Goal: Task Accomplishment & Management: Use online tool/utility

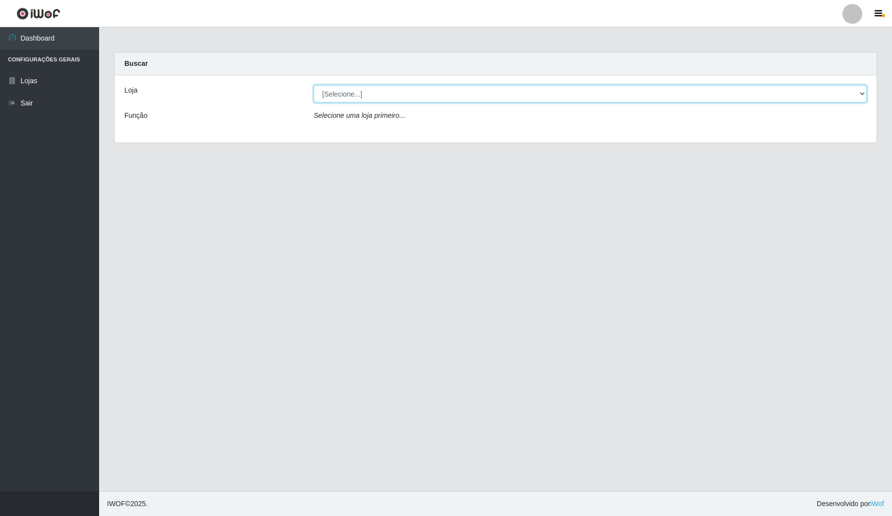
click at [405, 90] on select "[Selecione...] Rede Compras Supermercados - LOJA 4" at bounding box center [590, 93] width 553 height 17
select select "159"
click at [314, 85] on select "[Selecione...] Rede Compras Supermercados - LOJA 4" at bounding box center [590, 93] width 553 height 17
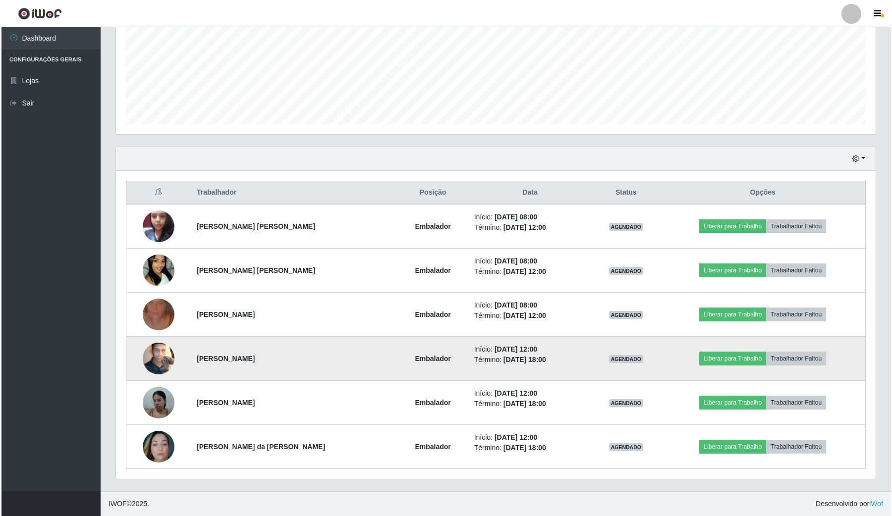
scroll to position [231, 0]
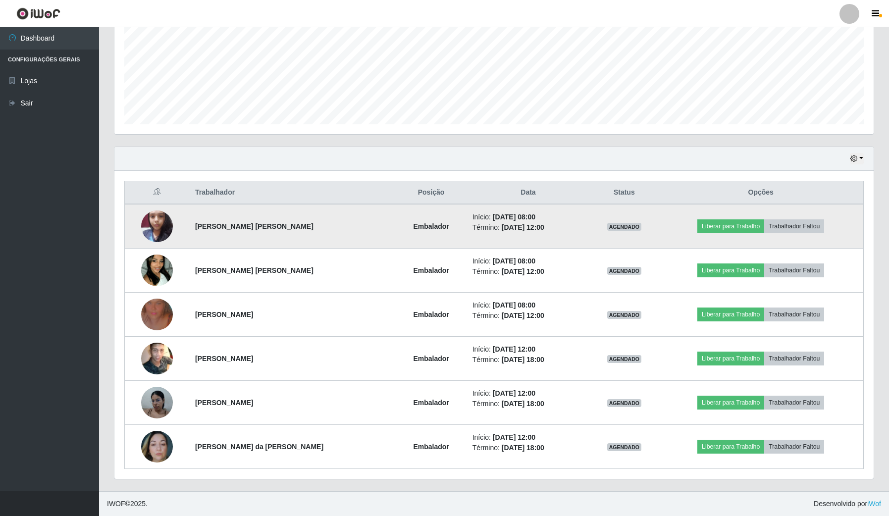
click at [634, 228] on td "Liberar para Trabalho Trabalhador Faltou" at bounding box center [760, 226] width 205 height 45
click at [634, 226] on button "Liberar para Trabalho" at bounding box center [730, 226] width 67 height 14
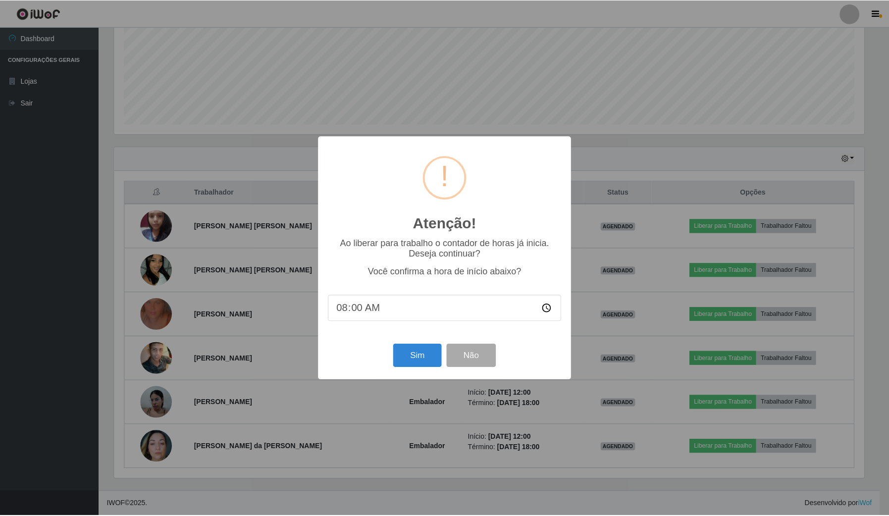
scroll to position [206, 752]
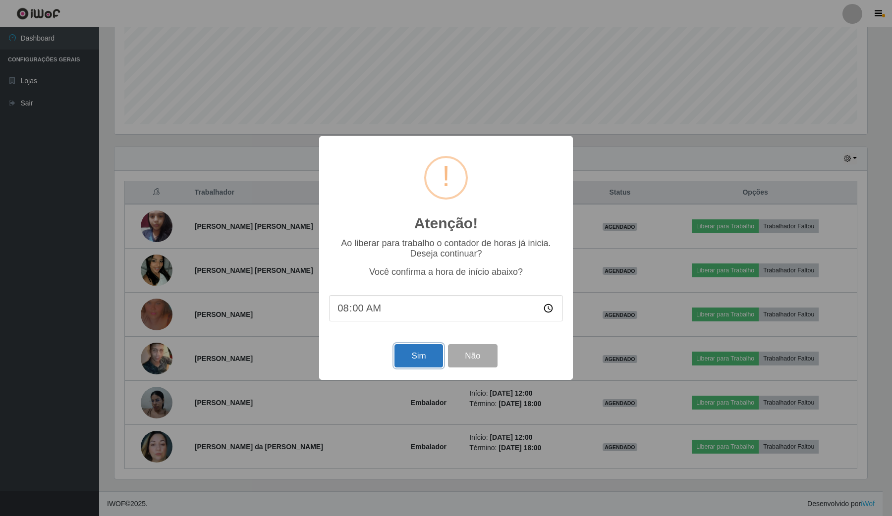
click at [427, 307] on button "Sim" at bounding box center [418, 355] width 48 height 23
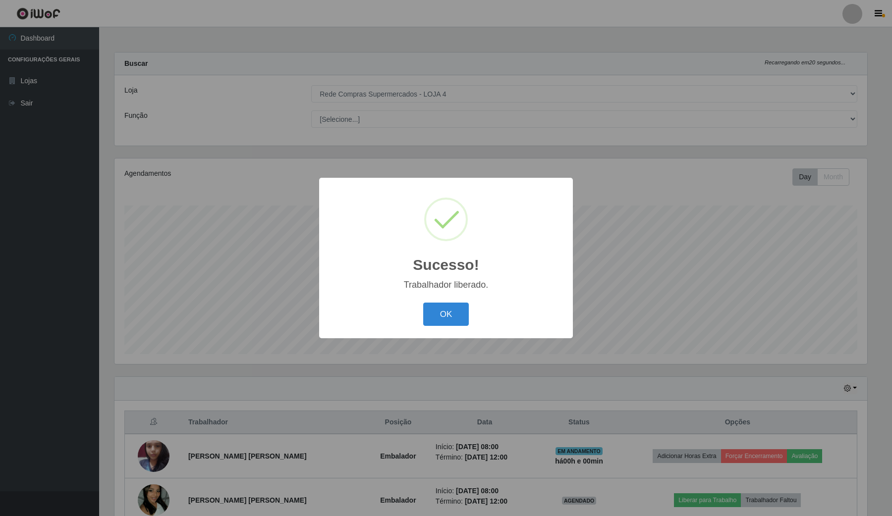
click at [425, 307] on div "Sucesso! × Trabalhador liberado. OK Cancel" at bounding box center [446, 258] width 892 height 516
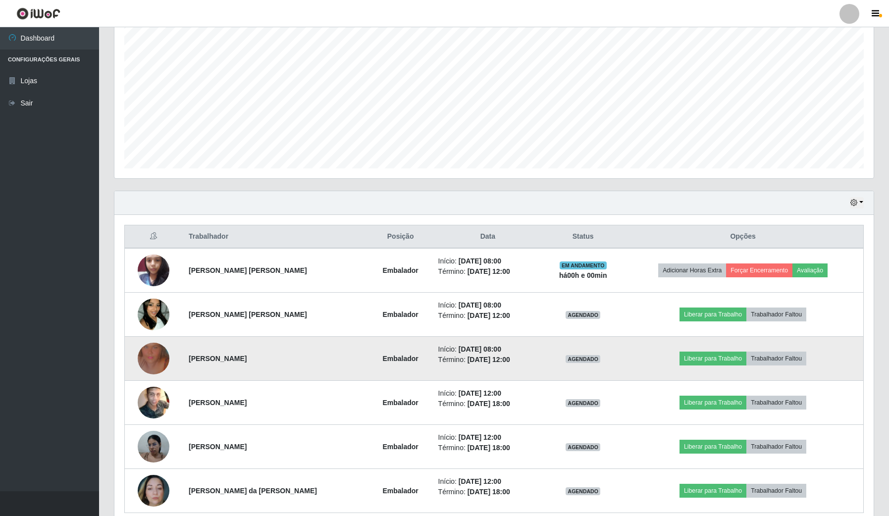
scroll to position [231, 0]
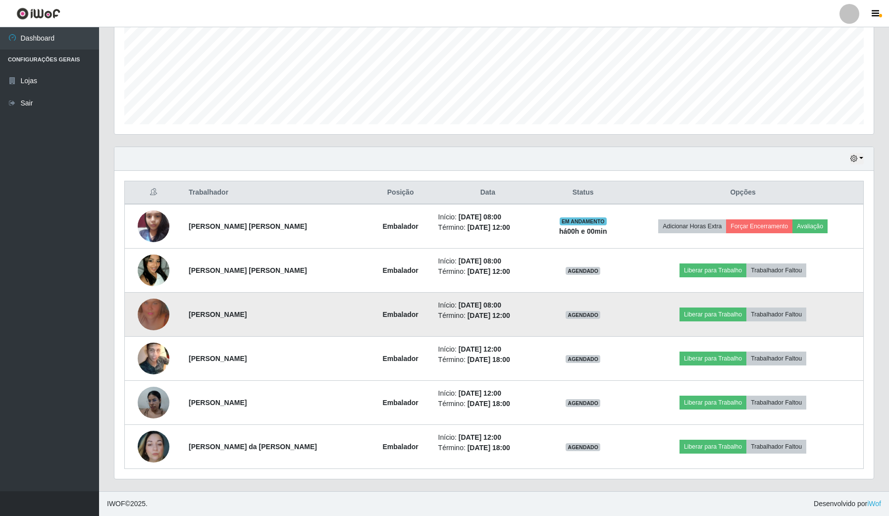
click at [165, 307] on img at bounding box center [154, 314] width 32 height 56
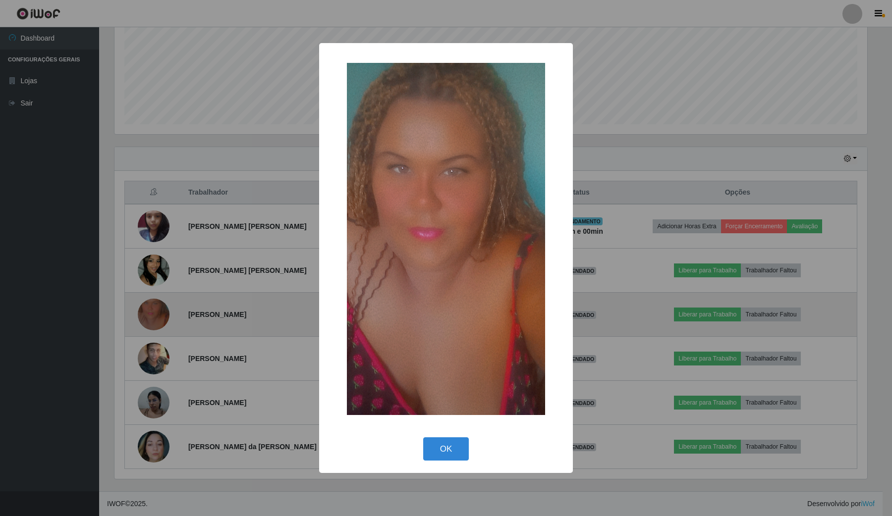
click at [165, 307] on div "× OK Cancel" at bounding box center [446, 258] width 892 height 516
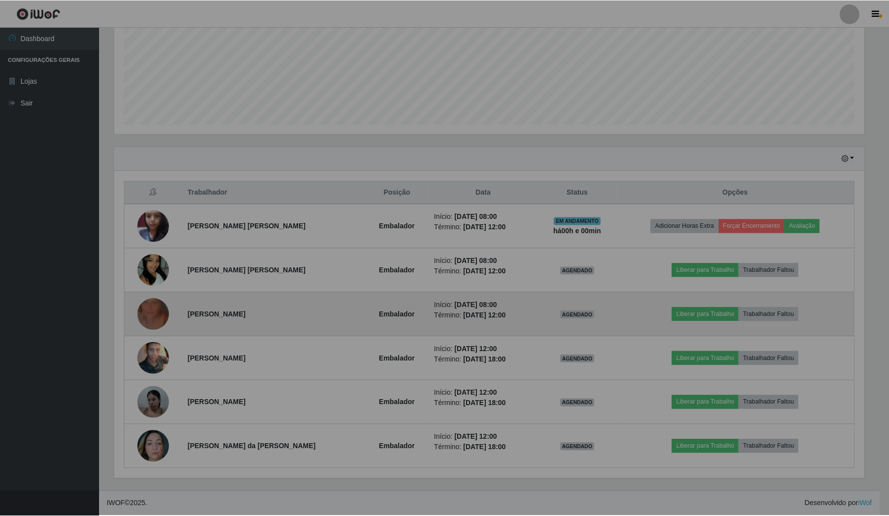
scroll to position [206, 759]
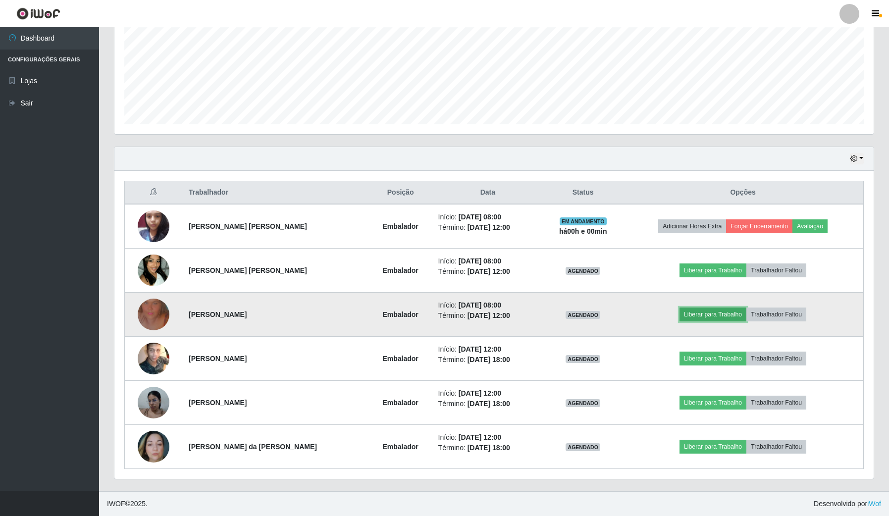
click at [634, 307] on button "Liberar para Trabalho" at bounding box center [713, 315] width 67 height 14
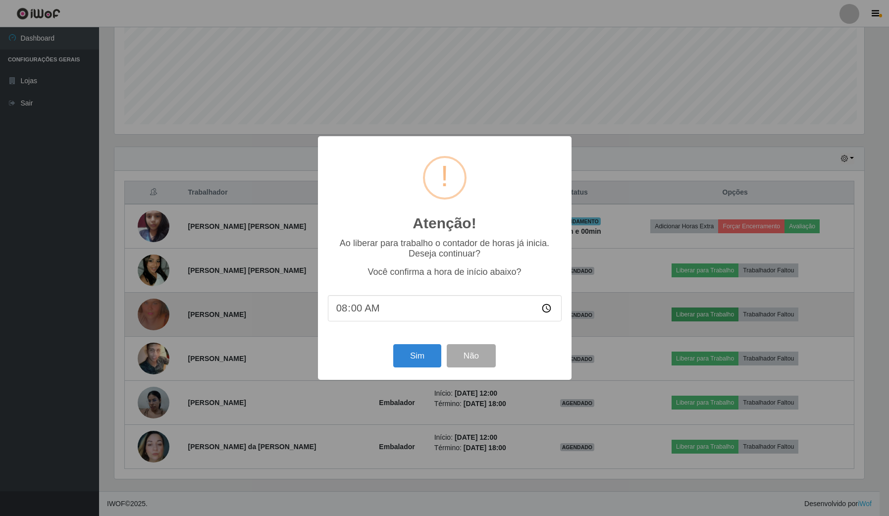
scroll to position [206, 752]
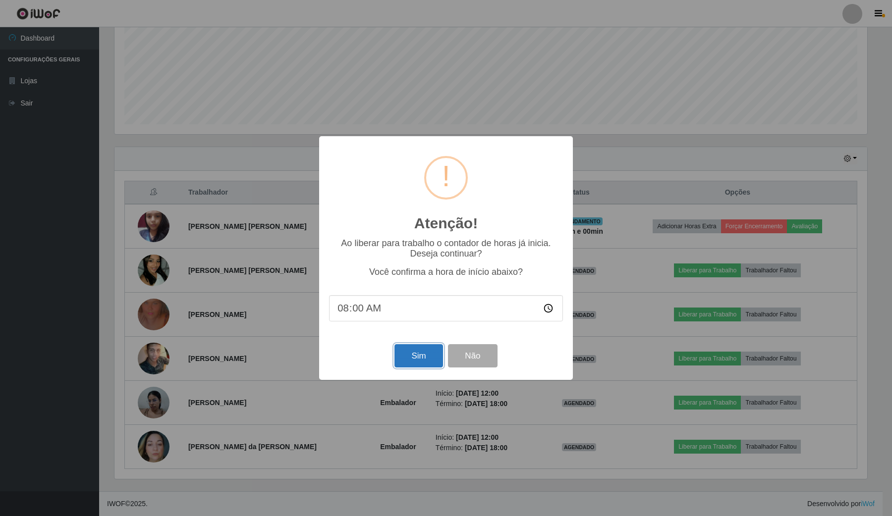
click at [423, 307] on button "Sim" at bounding box center [418, 355] width 48 height 23
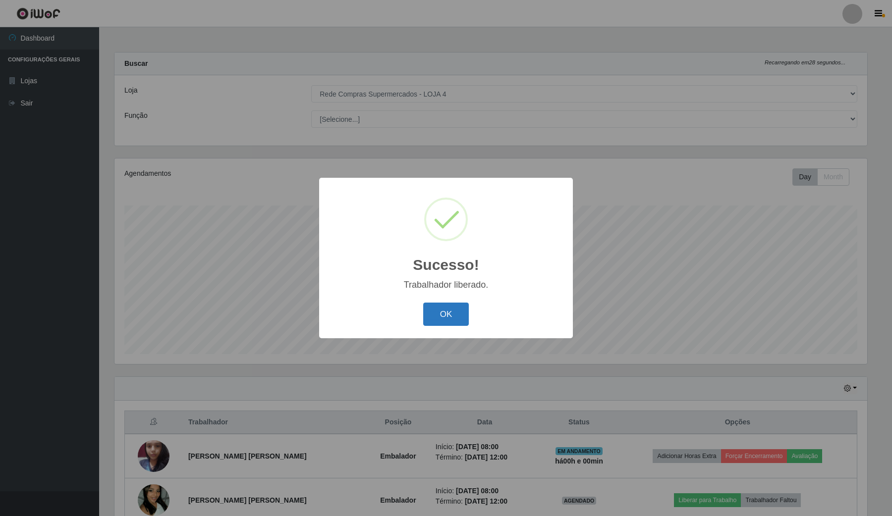
click at [447, 307] on button "OK" at bounding box center [446, 314] width 46 height 23
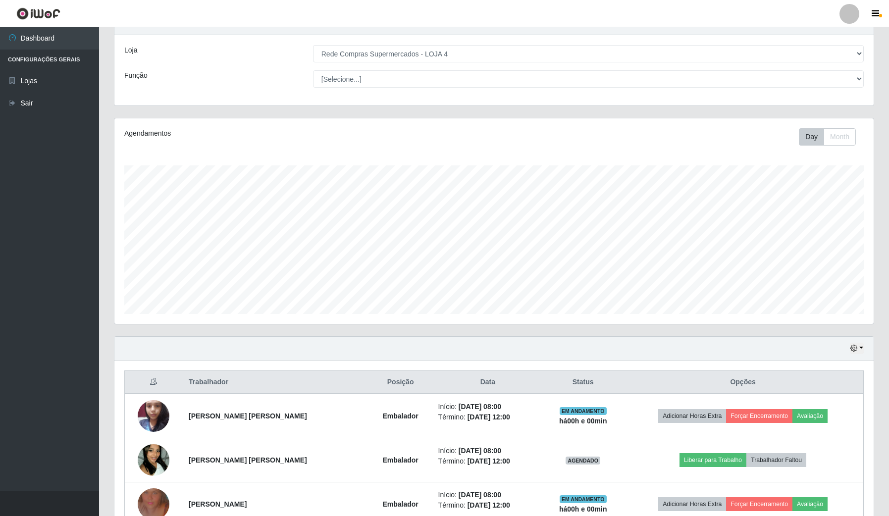
scroll to position [62, 0]
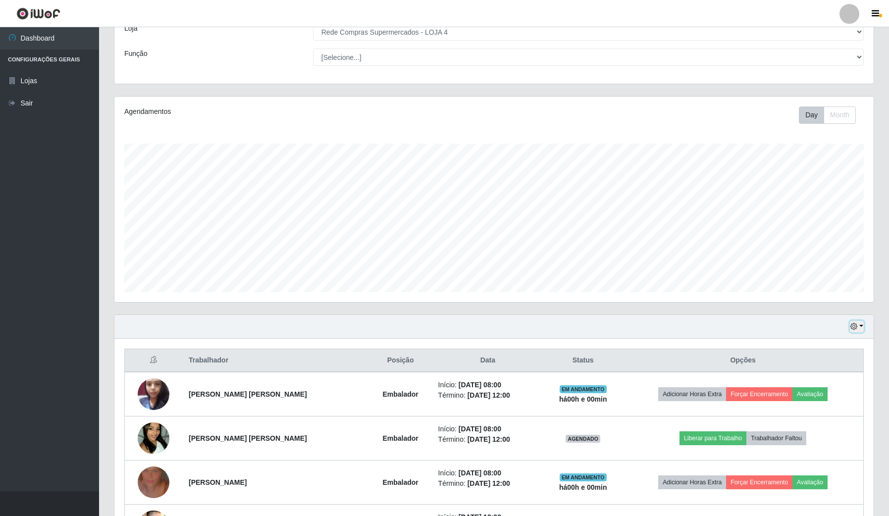
click at [634, 307] on button "button" at bounding box center [857, 326] width 14 height 11
click at [634, 307] on button "Não encerrados" at bounding box center [824, 428] width 78 height 20
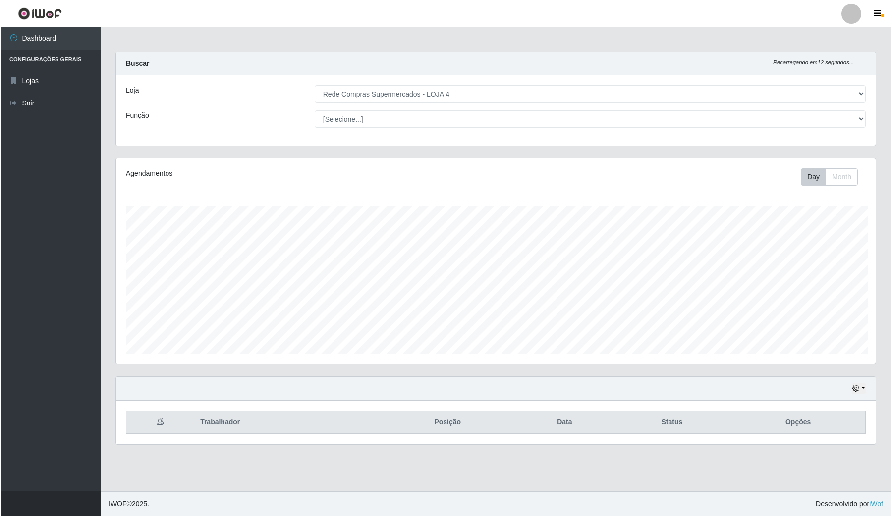
scroll to position [0, 0]
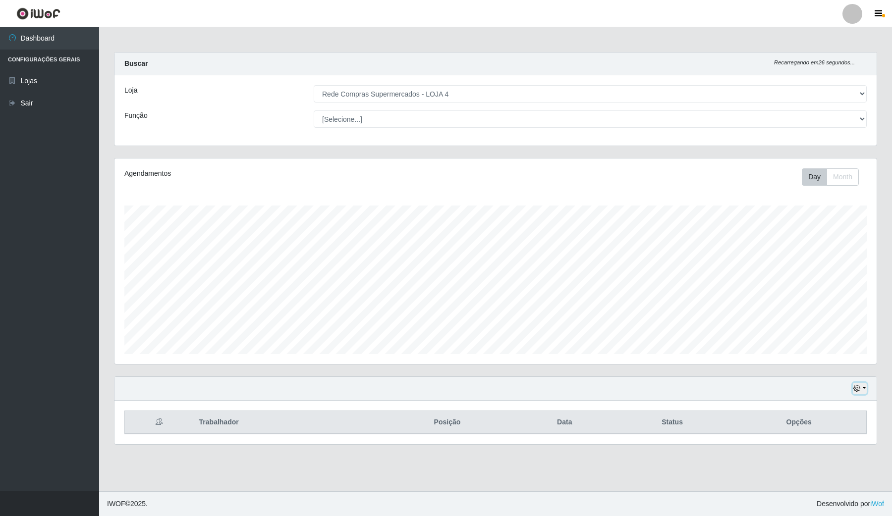
click at [634, 307] on icon "button" at bounding box center [856, 388] width 7 height 7
click at [634, 307] on button "1 Semana" at bounding box center [826, 351] width 78 height 21
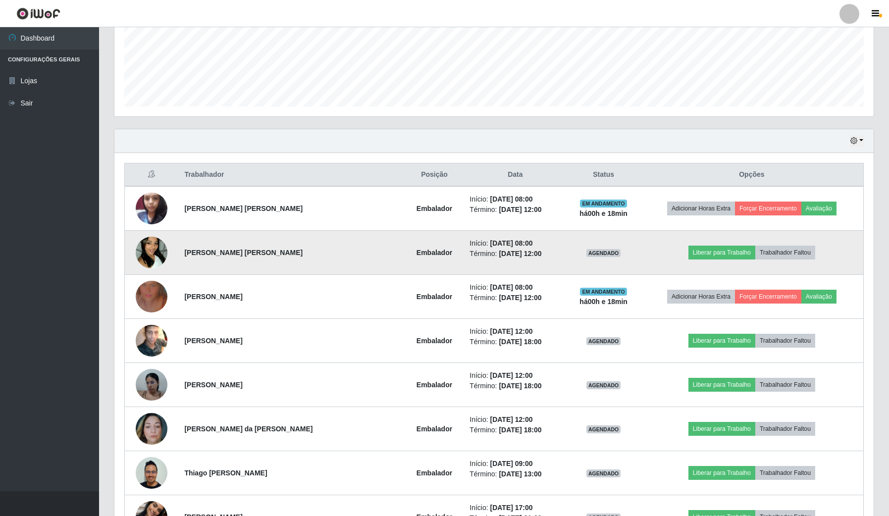
click at [634, 245] on td "Liberar para Trabalho Trabalhador Faltou" at bounding box center [751, 253] width 223 height 44
click at [634, 254] on button "Liberar para Trabalho" at bounding box center [722, 253] width 67 height 14
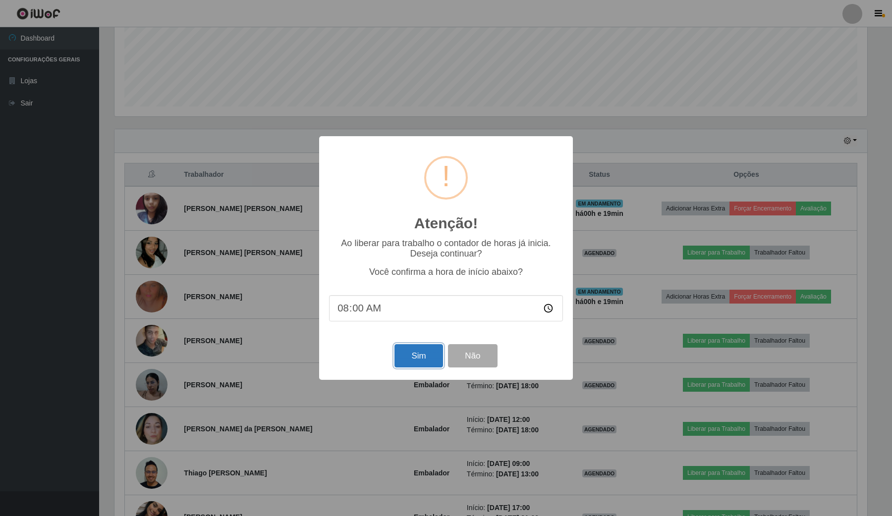
click at [408, 307] on button "Sim" at bounding box center [418, 355] width 48 height 23
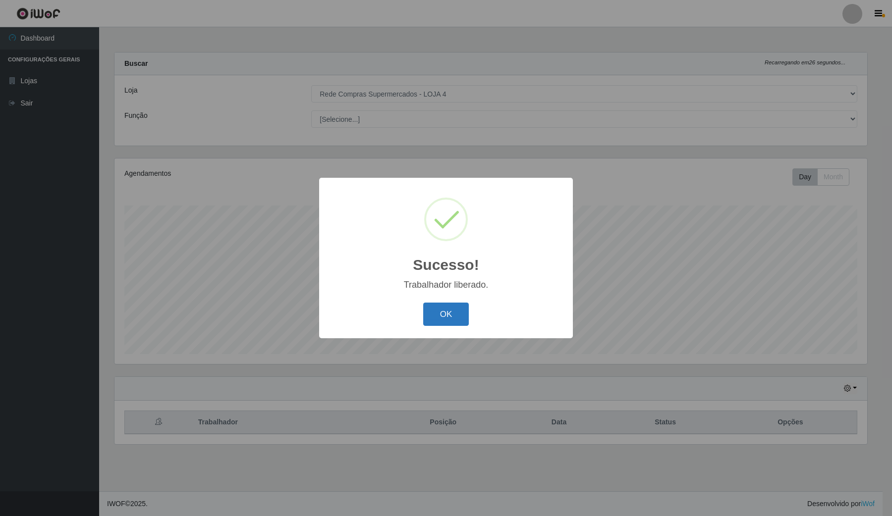
click at [459, 307] on button "OK" at bounding box center [446, 314] width 46 height 23
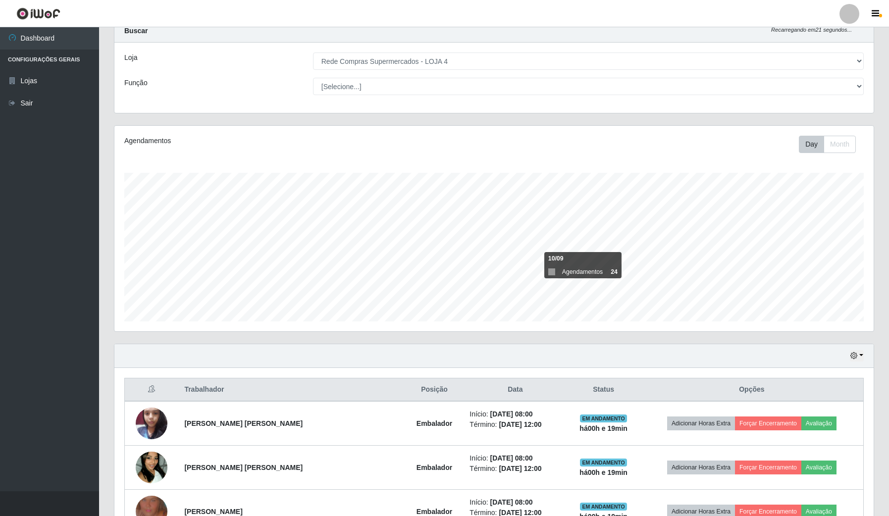
scroll to position [0, 0]
